Goal: Find contact information: Find contact information

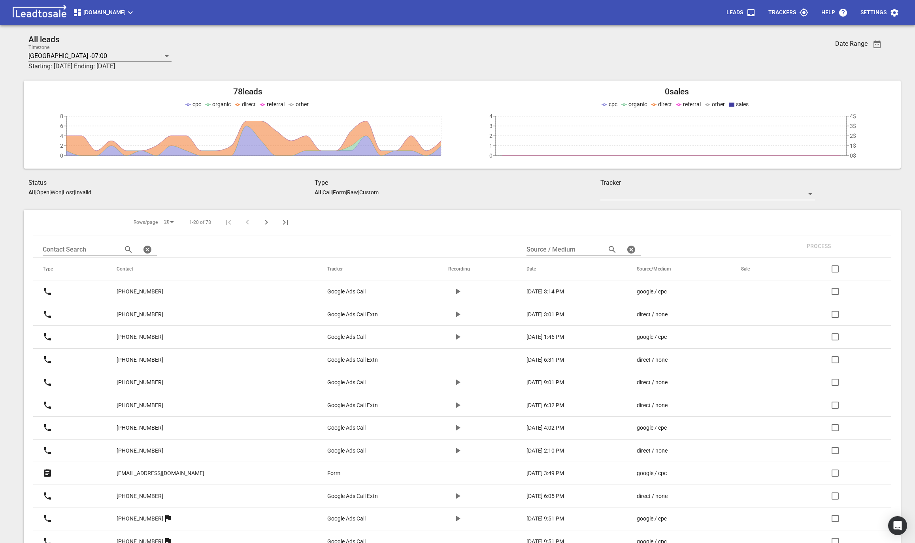
click at [135, 12] on span "Truckrepairsauckland.co.nz" at bounding box center [104, 12] width 62 height 9
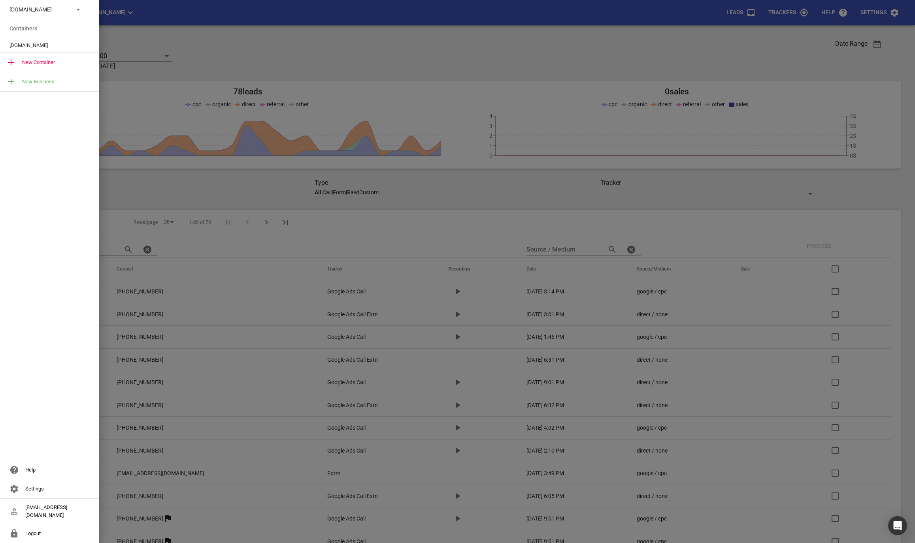
click at [66, 9] on p "Truckrepairsauckland.co.nz" at bounding box center [38, 10] width 58 height 8
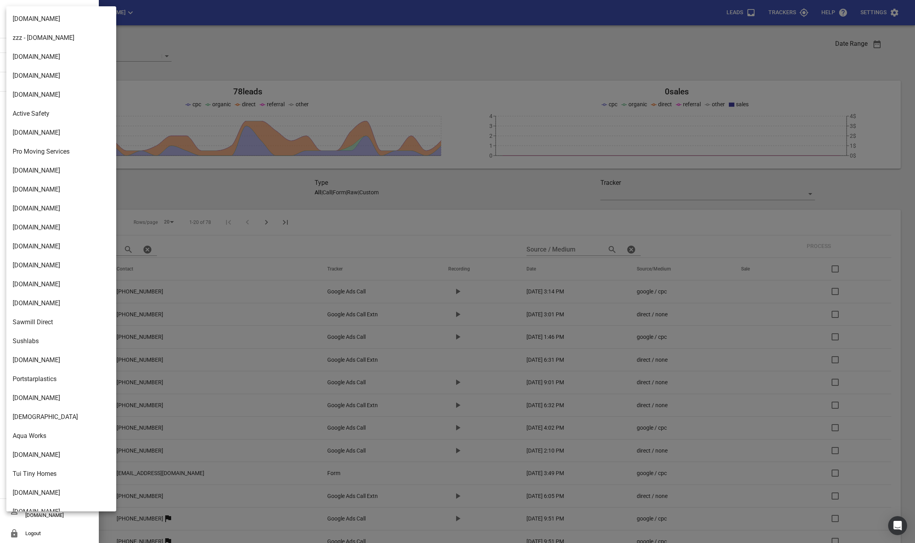
scroll to position [1131, 0]
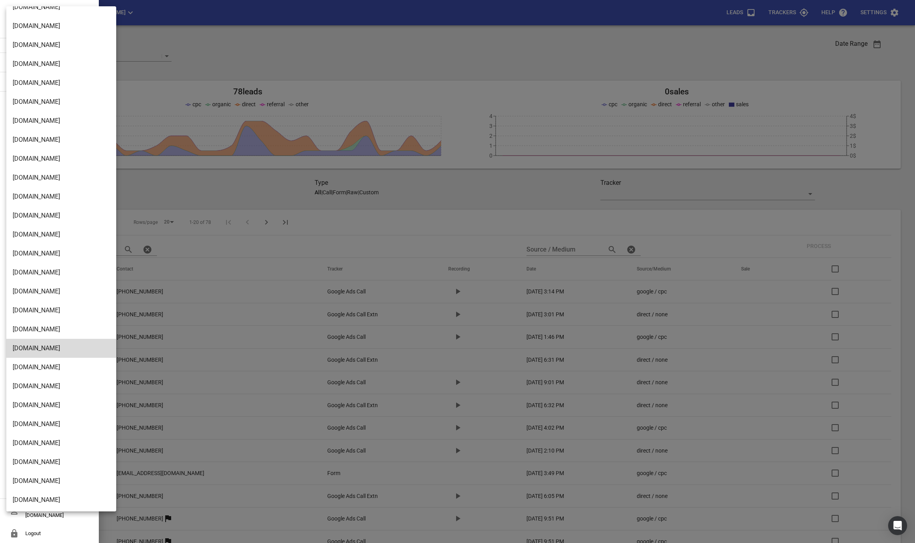
click at [56, 492] on li "[DOMAIN_NAME]" at bounding box center [61, 500] width 110 height 19
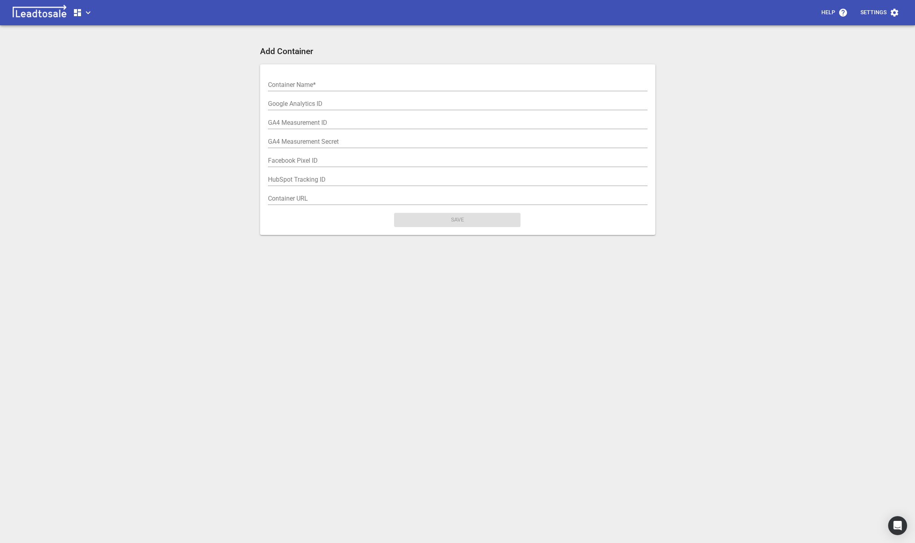
click at [76, 12] on icon "button" at bounding box center [77, 12] width 7 height 7
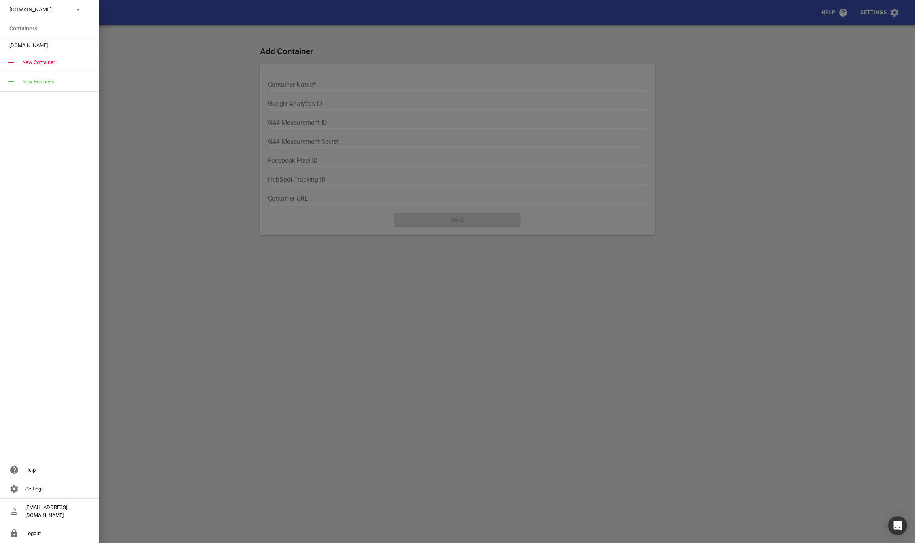
click at [48, 6] on p "Truckrepairsauckland.co.nz" at bounding box center [38, 10] width 58 height 8
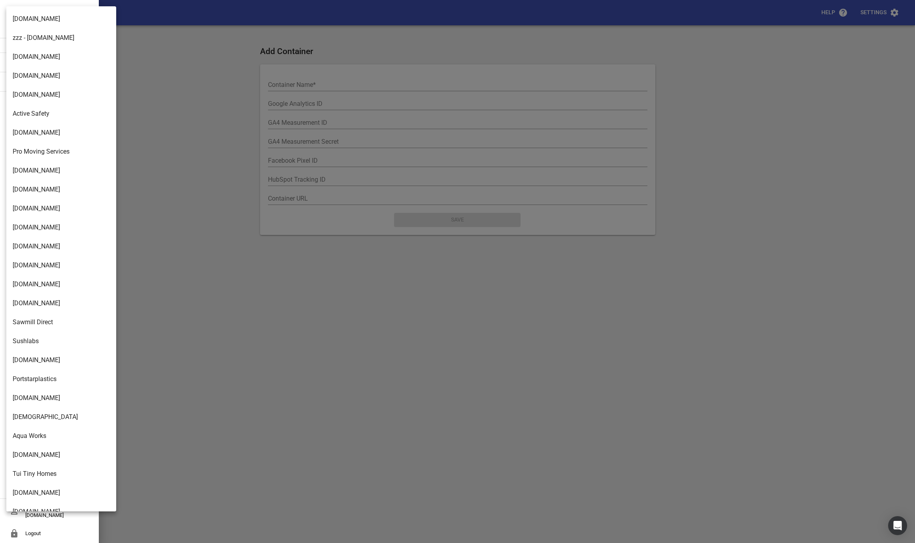
scroll to position [1131, 0]
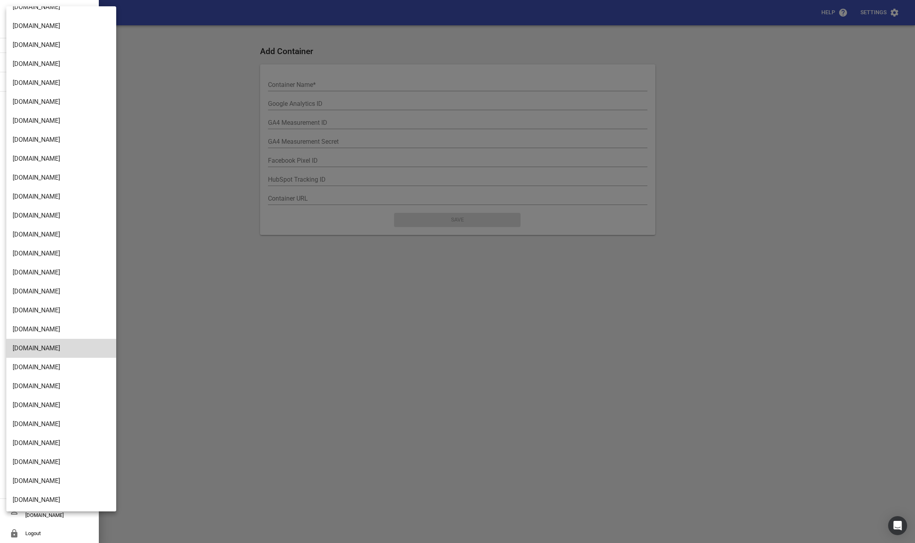
click at [21, 504] on li "[DOMAIN_NAME]" at bounding box center [61, 500] width 110 height 19
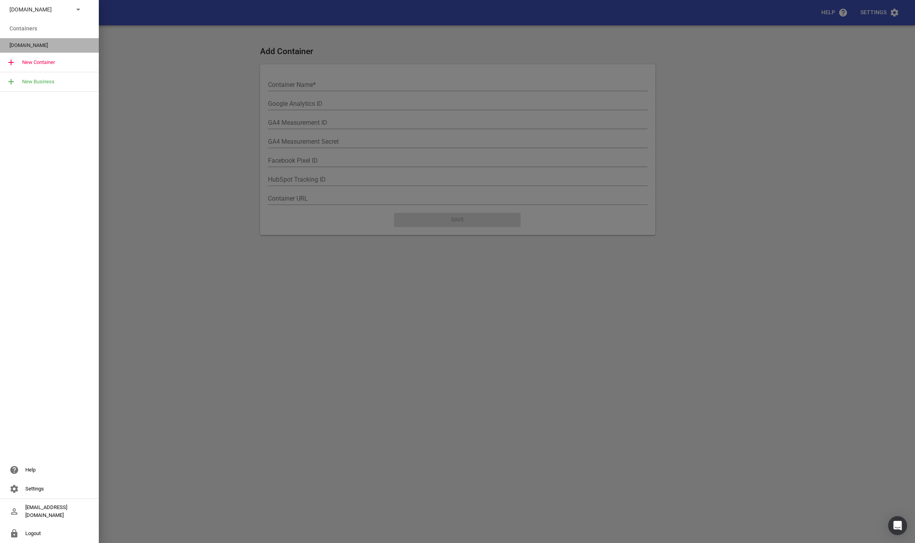
click at [22, 44] on span "[DOMAIN_NAME]" at bounding box center [45, 45] width 73 height 8
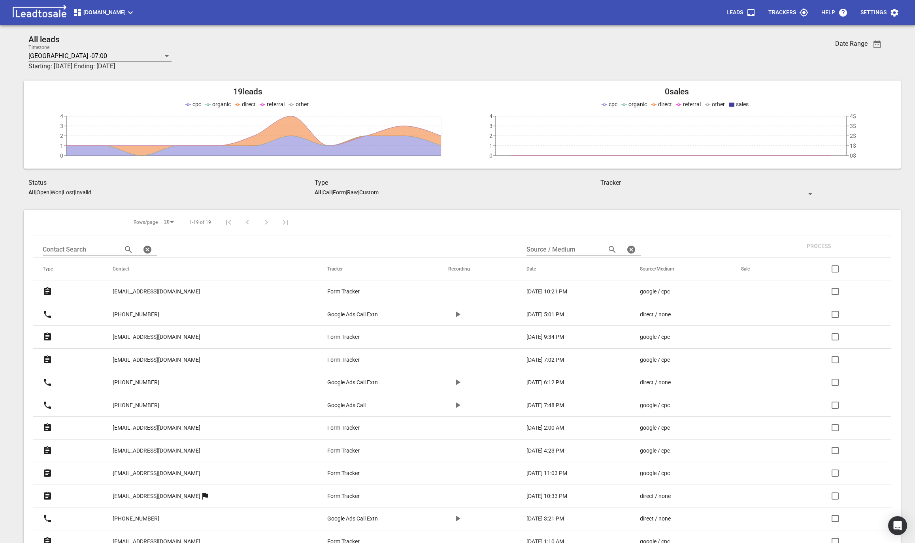
click at [131, 296] on link "[EMAIL_ADDRESS][DOMAIN_NAME]" at bounding box center [157, 291] width 88 height 19
click at [134, 311] on p "+6435640735" at bounding box center [136, 315] width 47 height 8
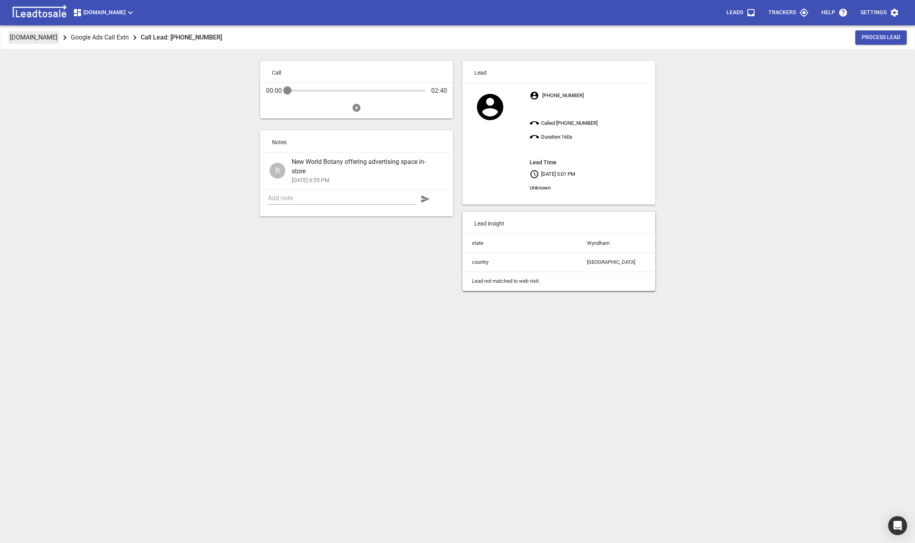
click at [40, 40] on p "[DOMAIN_NAME]" at bounding box center [33, 37] width 47 height 9
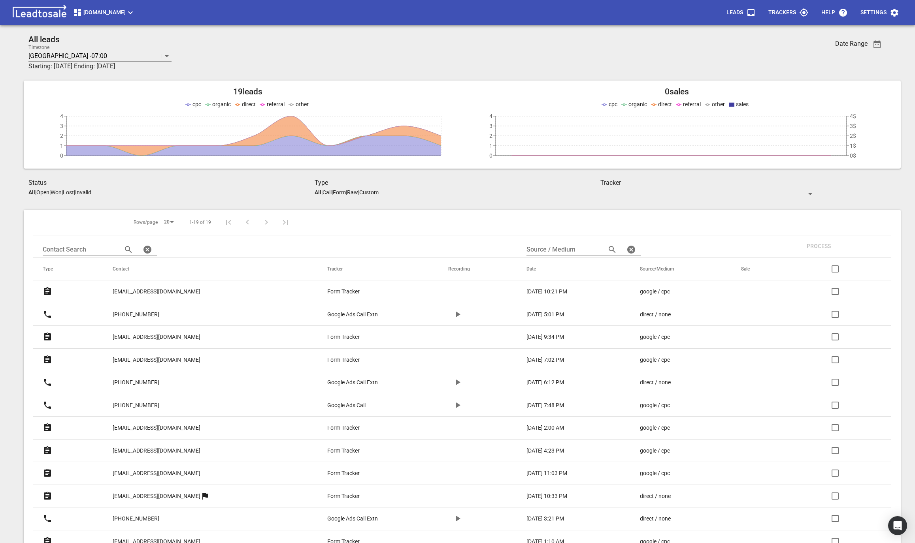
click at [128, 341] on p "[EMAIL_ADDRESS][DOMAIN_NAME]" at bounding box center [157, 337] width 88 height 8
click at [145, 356] on p "[EMAIL_ADDRESS][DOMAIN_NAME]" at bounding box center [157, 360] width 88 height 8
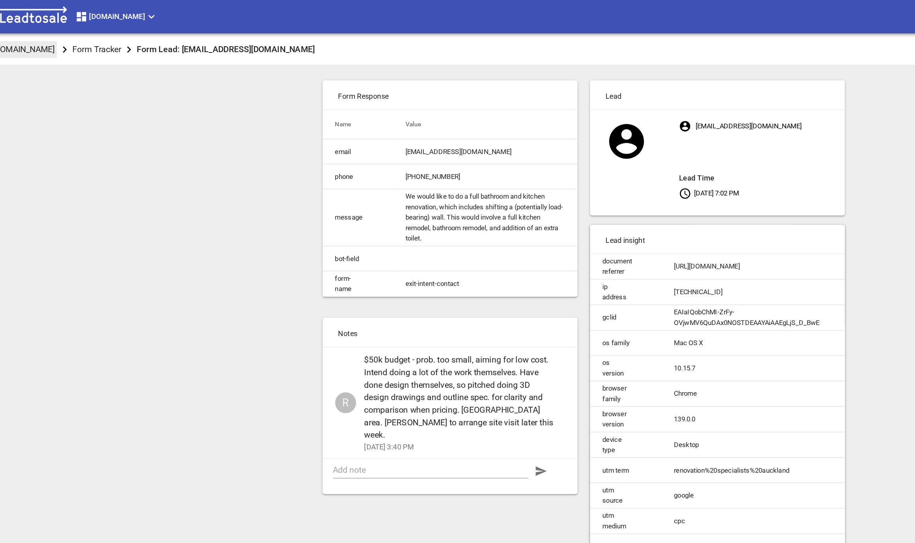
click at [45, 36] on p "[DOMAIN_NAME]" at bounding box center [33, 37] width 47 height 9
